Goal: Task Accomplishment & Management: Use online tool/utility

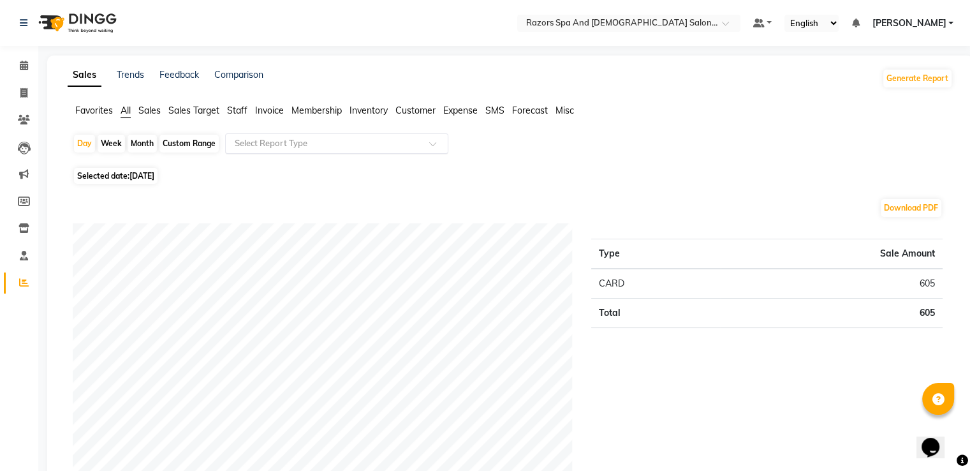
click at [283, 138] on input "text" at bounding box center [324, 143] width 184 height 13
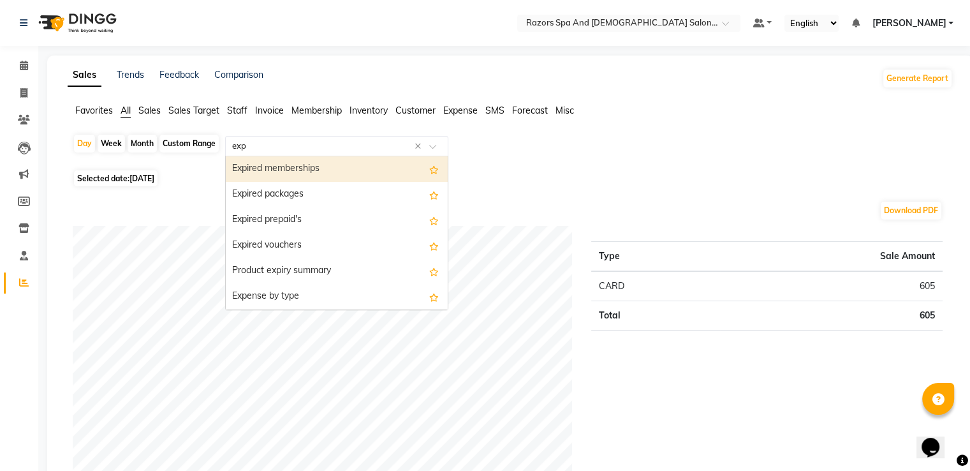
type input "expe"
click at [339, 196] on div "Expense" at bounding box center [337, 195] width 222 height 26
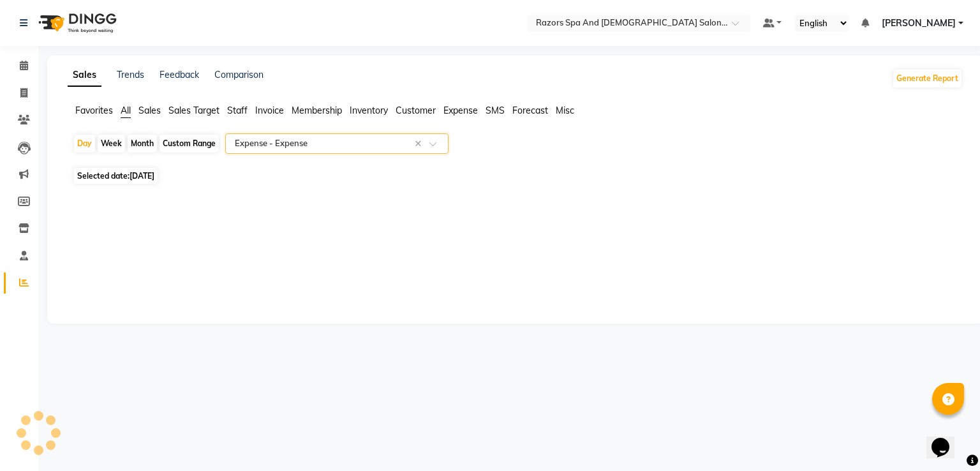
select select "full_report"
select select "csv"
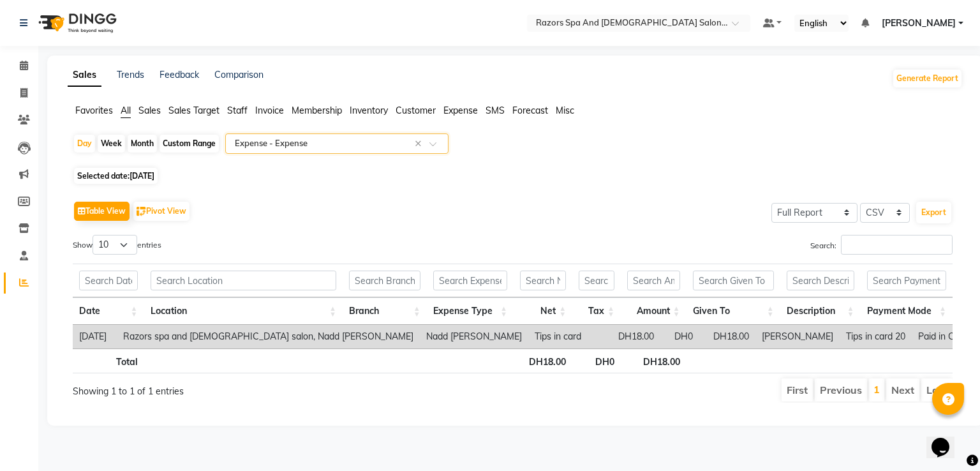
click at [152, 174] on span "[DATE]" at bounding box center [141, 176] width 25 height 10
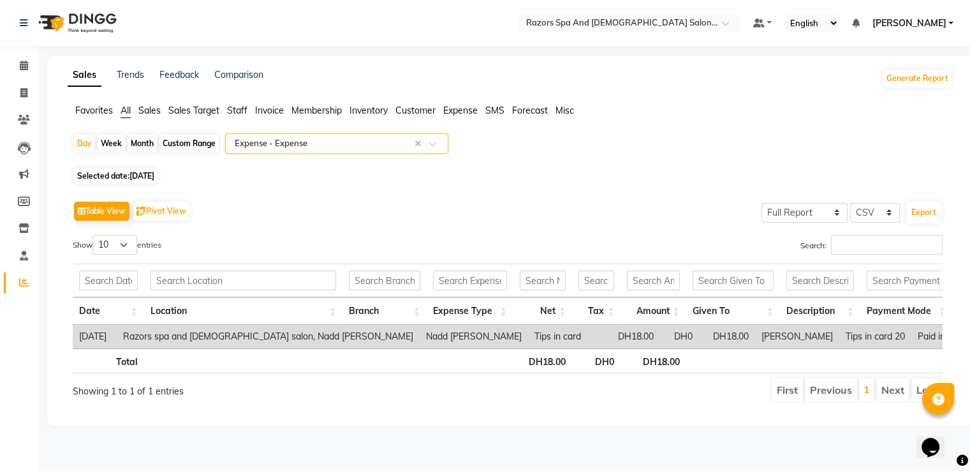
select select "9"
select select "2025"
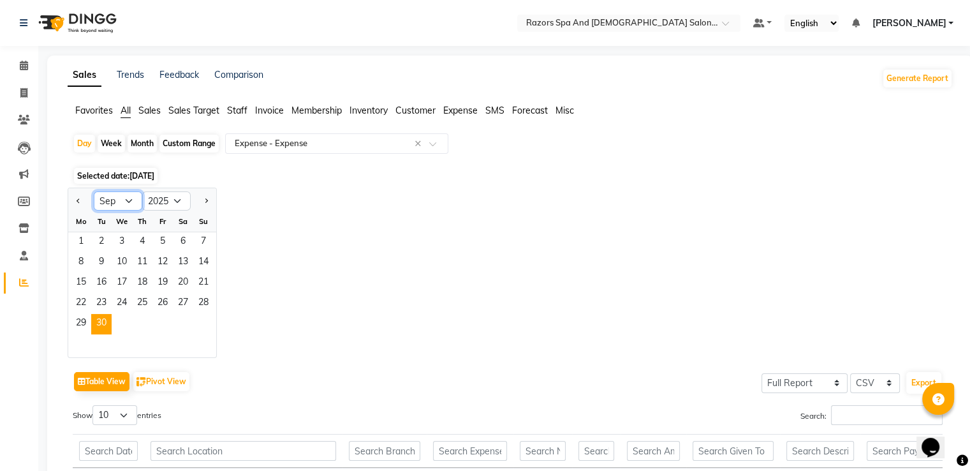
click at [130, 206] on select "Jan Feb Mar Apr May Jun [DATE] Aug Sep Oct Nov Dec" at bounding box center [118, 200] width 48 height 19
select select "10"
click at [94, 191] on select "Jan Feb Mar Apr May Jun [DATE] Aug Sep Oct Nov Dec" at bounding box center [118, 200] width 48 height 19
click at [124, 239] on span "1" at bounding box center [122, 242] width 20 height 20
